Goal: Task Accomplishment & Management: Manage account settings

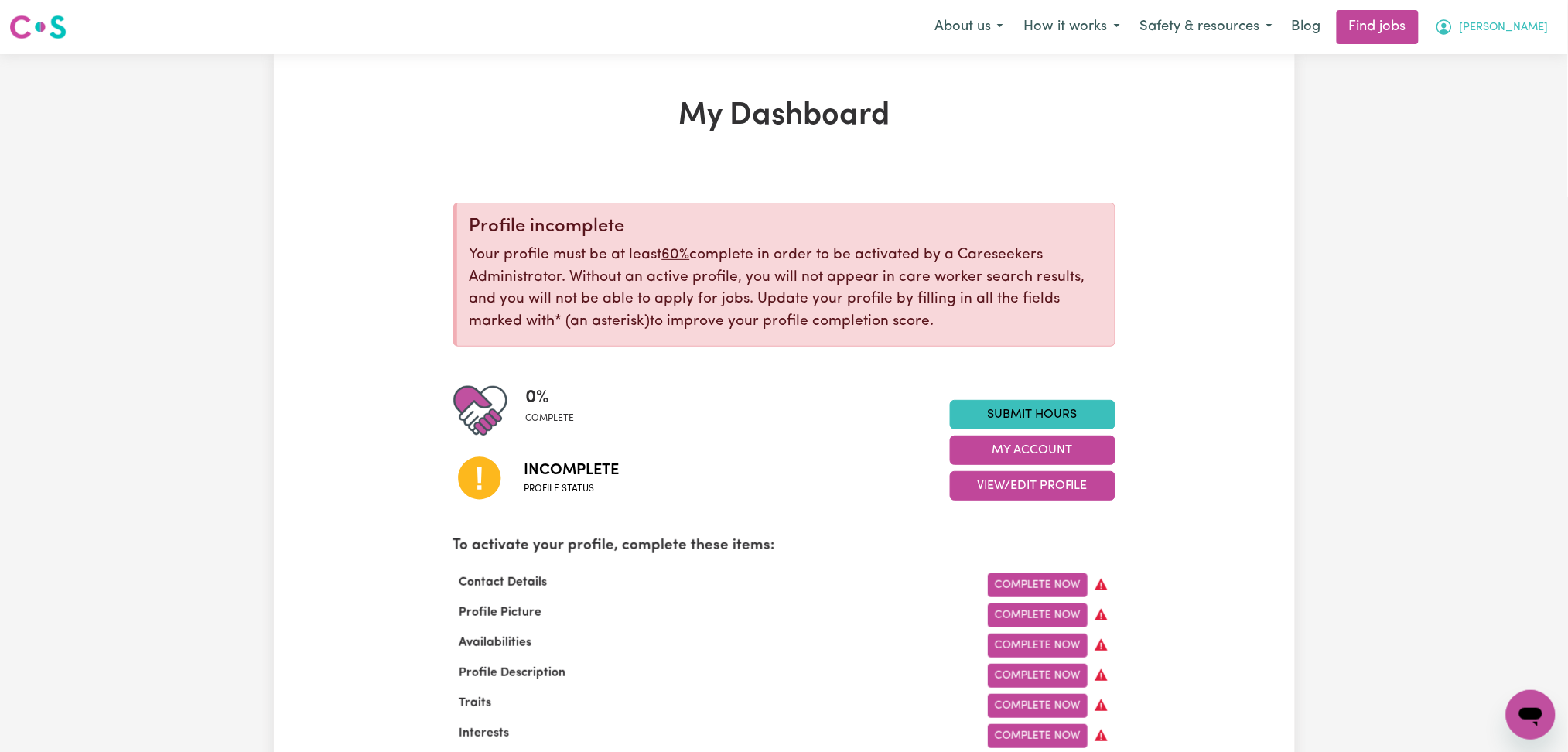
drag, startPoint x: 1505, startPoint y: 28, endPoint x: 1503, endPoint y: 37, distance: 9.2
click at [1503, 37] on button "[PERSON_NAME]" at bounding box center [1492, 27] width 134 height 33
click at [1481, 111] on link "Logout" at bounding box center [1497, 118] width 122 height 29
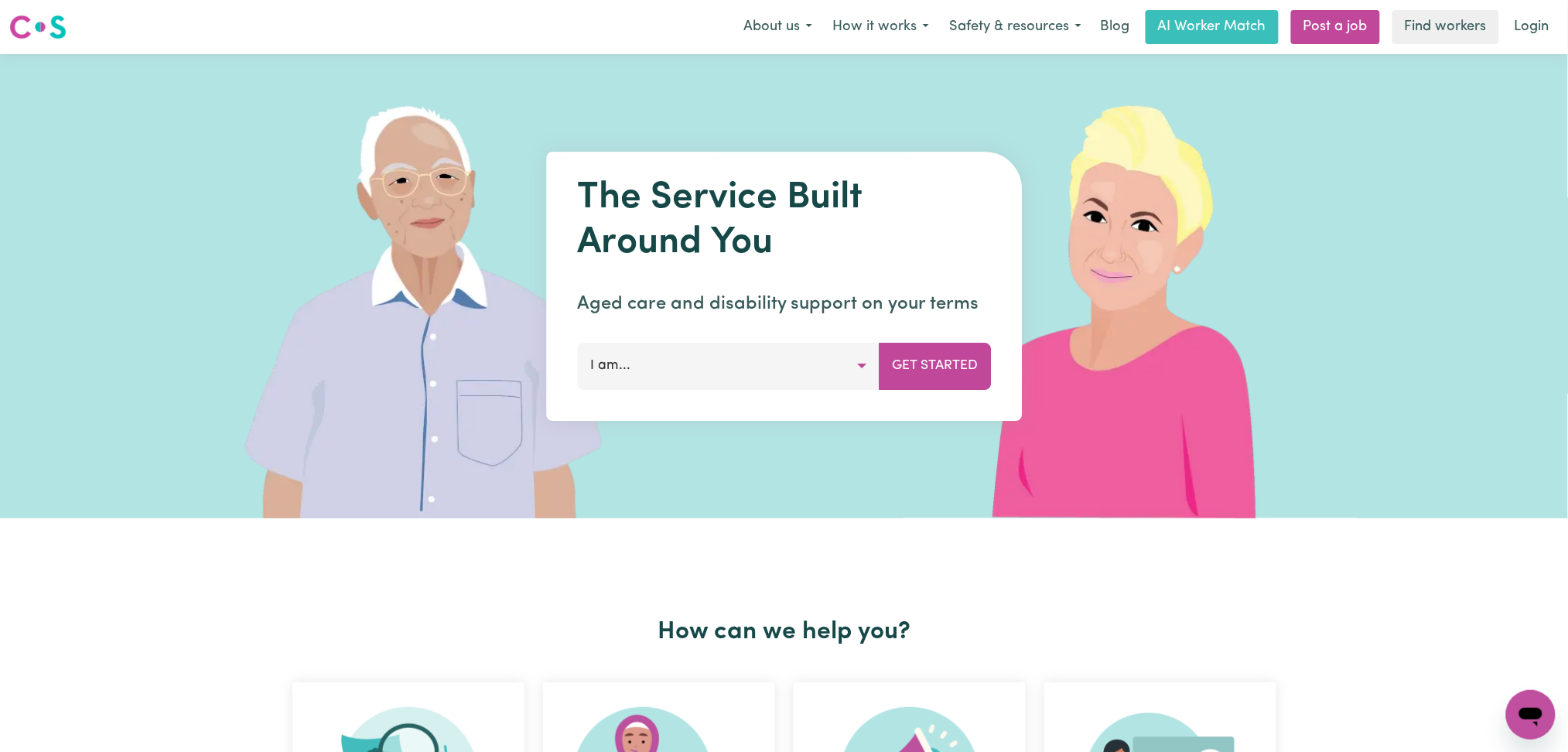
click at [1515, 27] on link "Login" at bounding box center [1531, 27] width 53 height 34
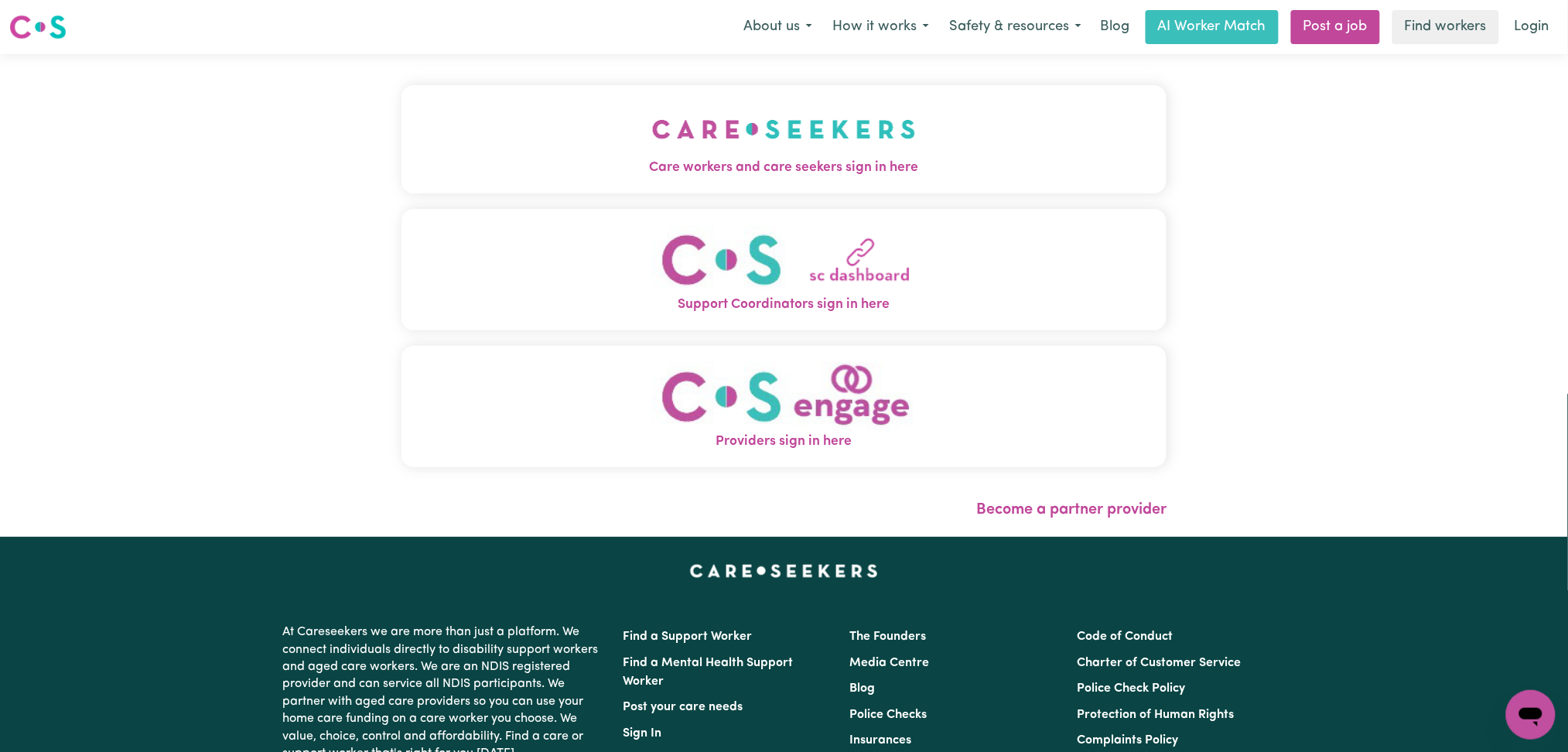
click at [591, 110] on button "Care workers and care seekers sign in here" at bounding box center [784, 139] width 766 height 108
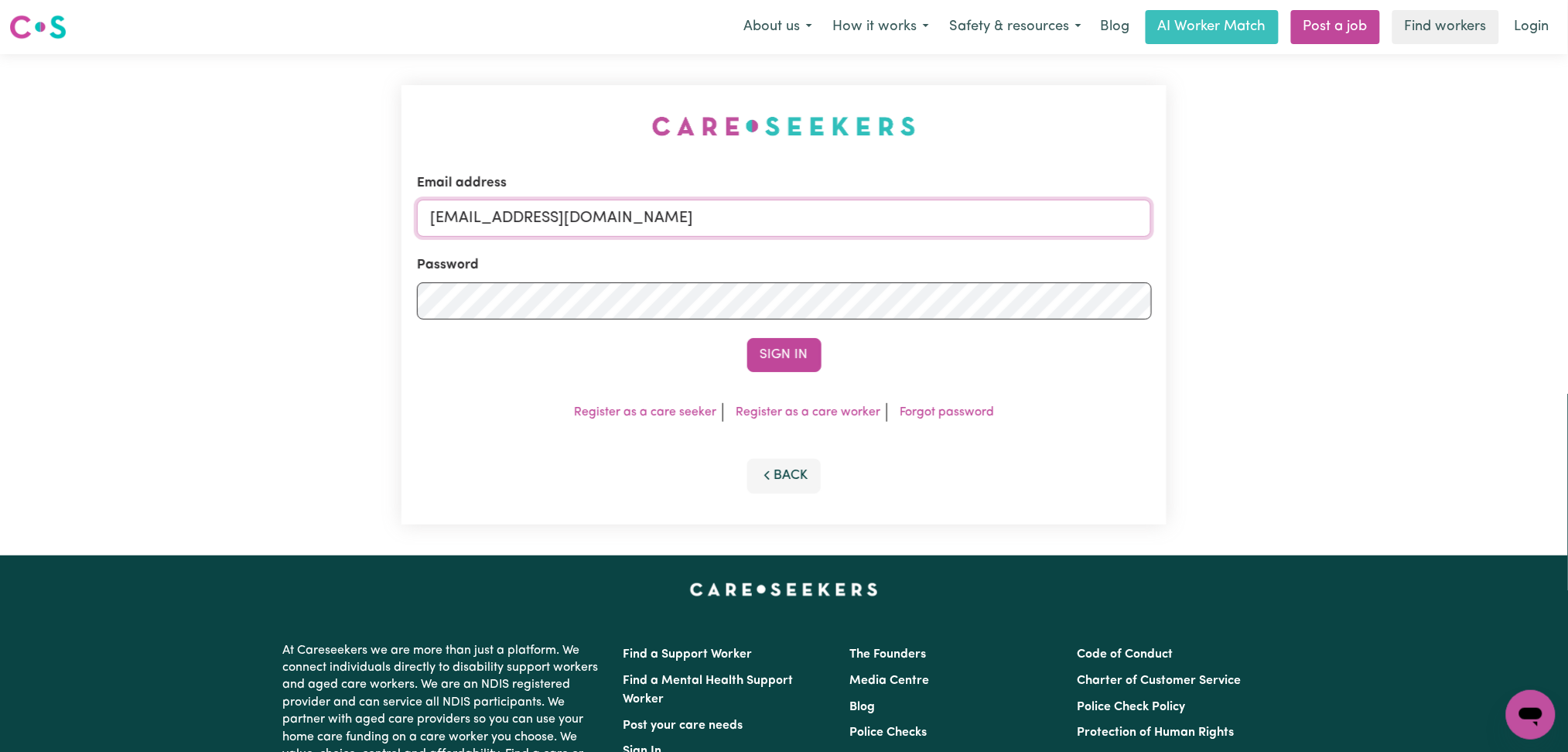
click at [606, 228] on input "[EMAIL_ADDRESS][DOMAIN_NAME]" at bounding box center [784, 219] width 735 height 38
drag, startPoint x: 512, startPoint y: 214, endPoint x: 899, endPoint y: 228, distance: 387.3
click at [899, 228] on input "[EMAIL_ADDRESS][DOMAIN_NAME]" at bounding box center [784, 219] width 735 height 38
type input "[EMAIL_ADDRESS][DOMAIN_NAME]"
click at [799, 345] on button "Sign In" at bounding box center [784, 355] width 74 height 34
